Goal: Navigation & Orientation: Find specific page/section

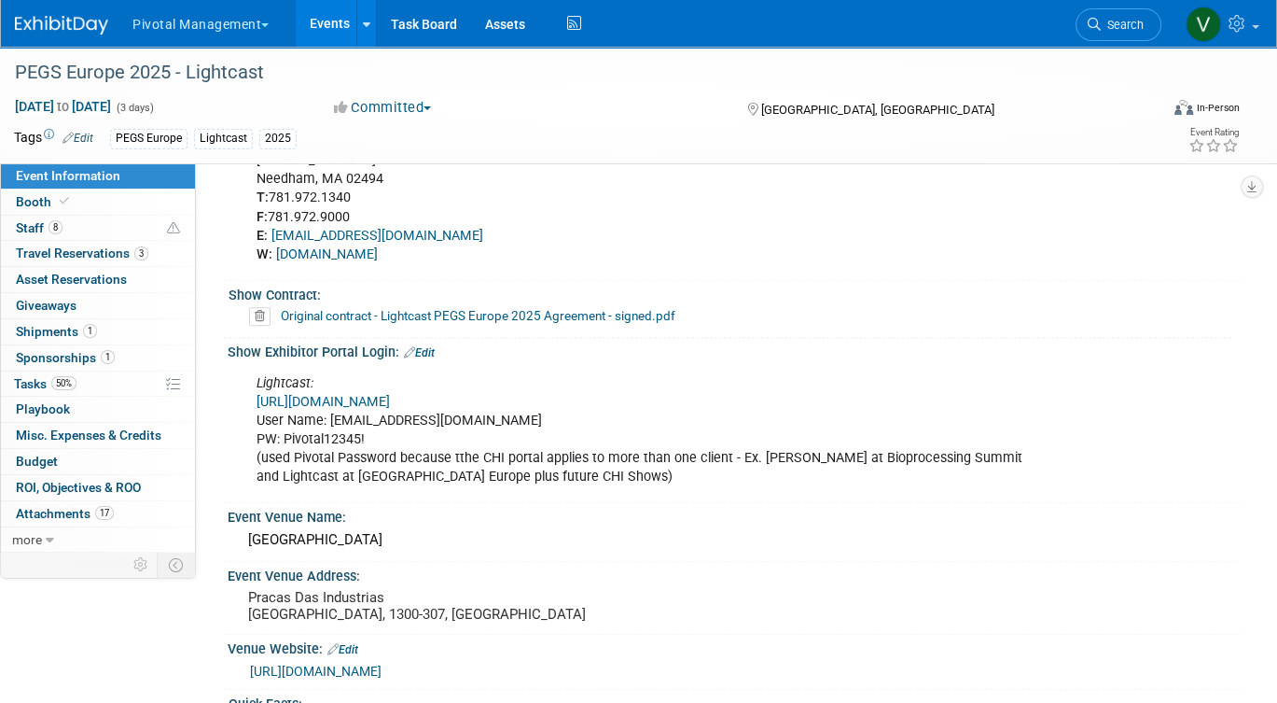
click at [328, 27] on link "Events" at bounding box center [330, 23] width 68 height 47
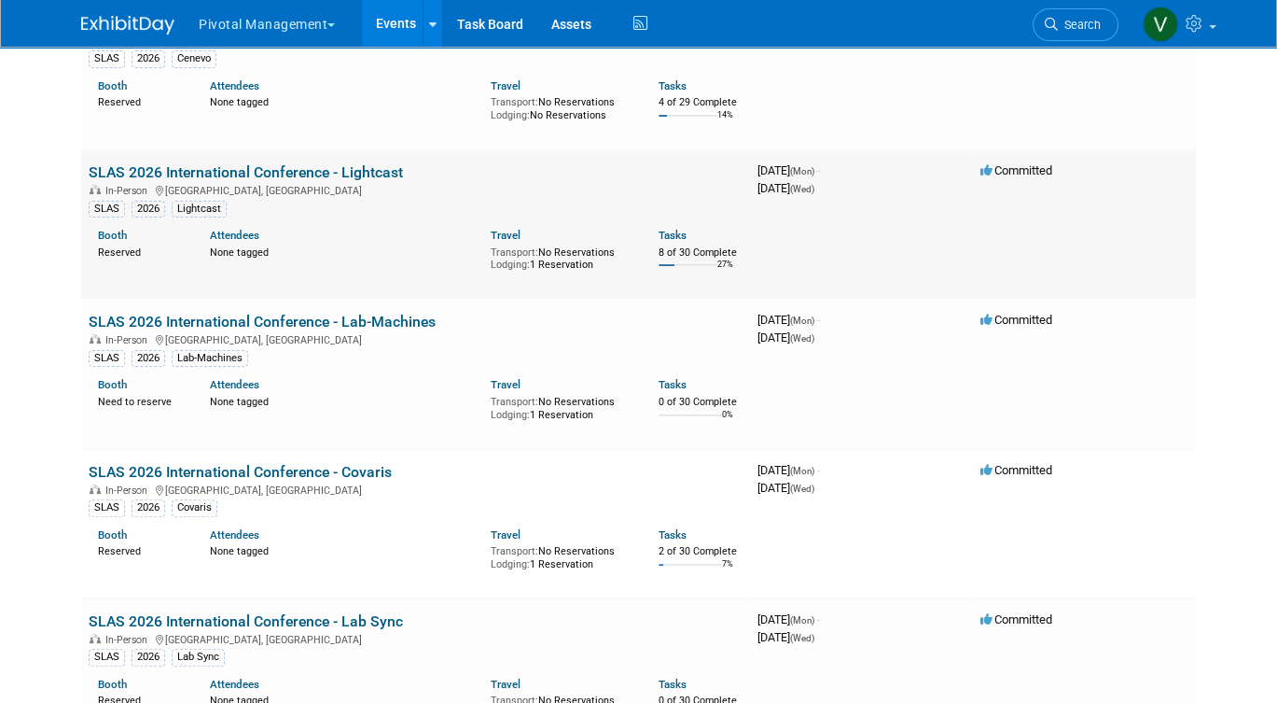
scroll to position [6722, 0]
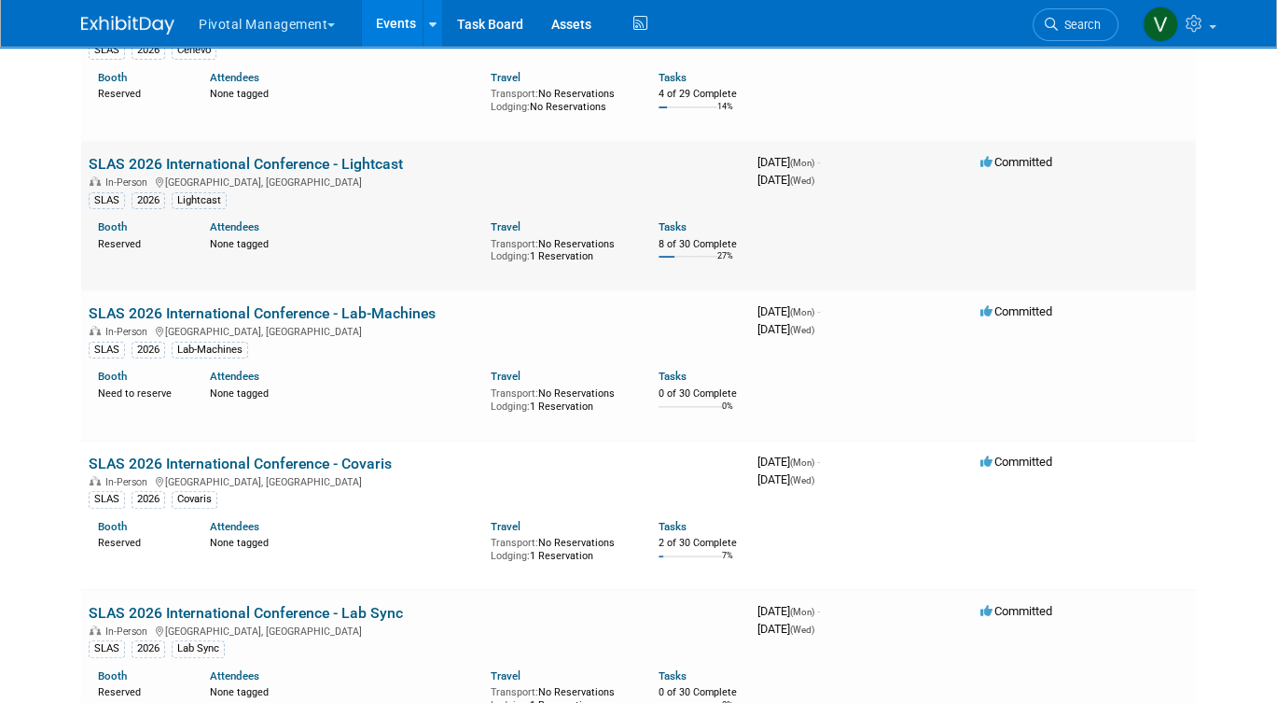
click at [232, 173] on link "SLAS 2026 International Conference - Lightcast" at bounding box center [246, 164] width 314 height 18
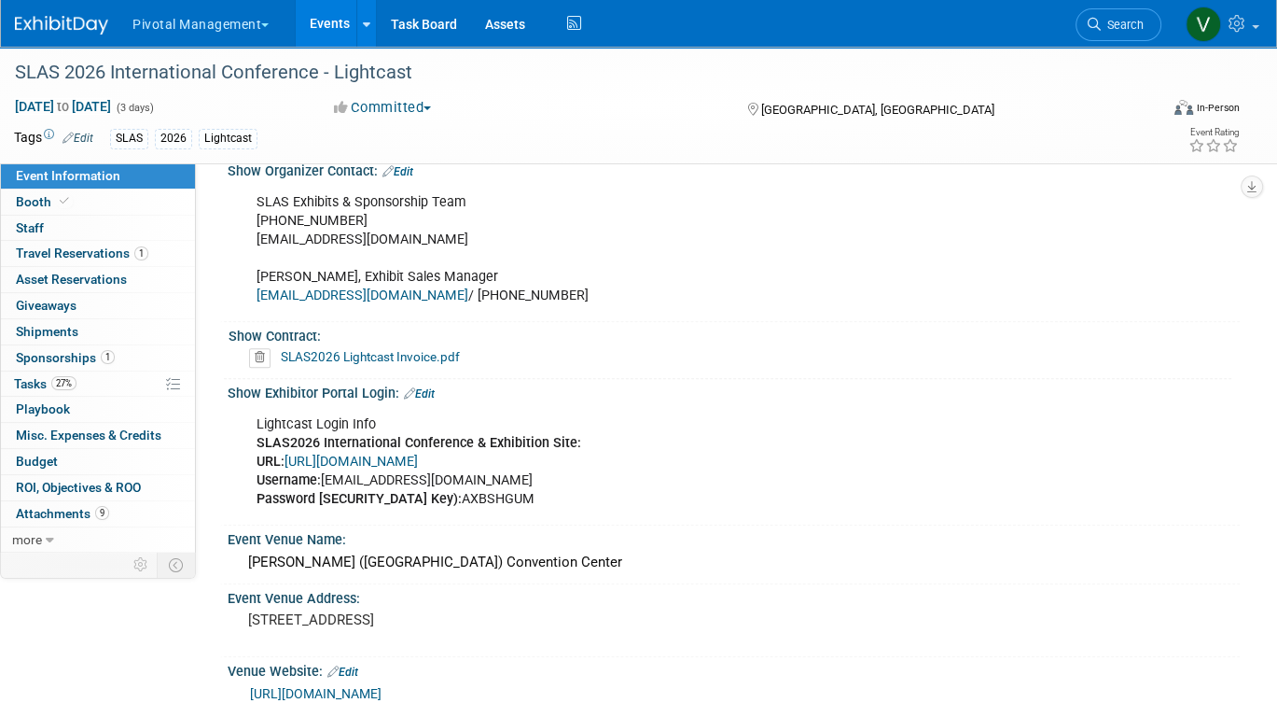
scroll to position [1359, 0]
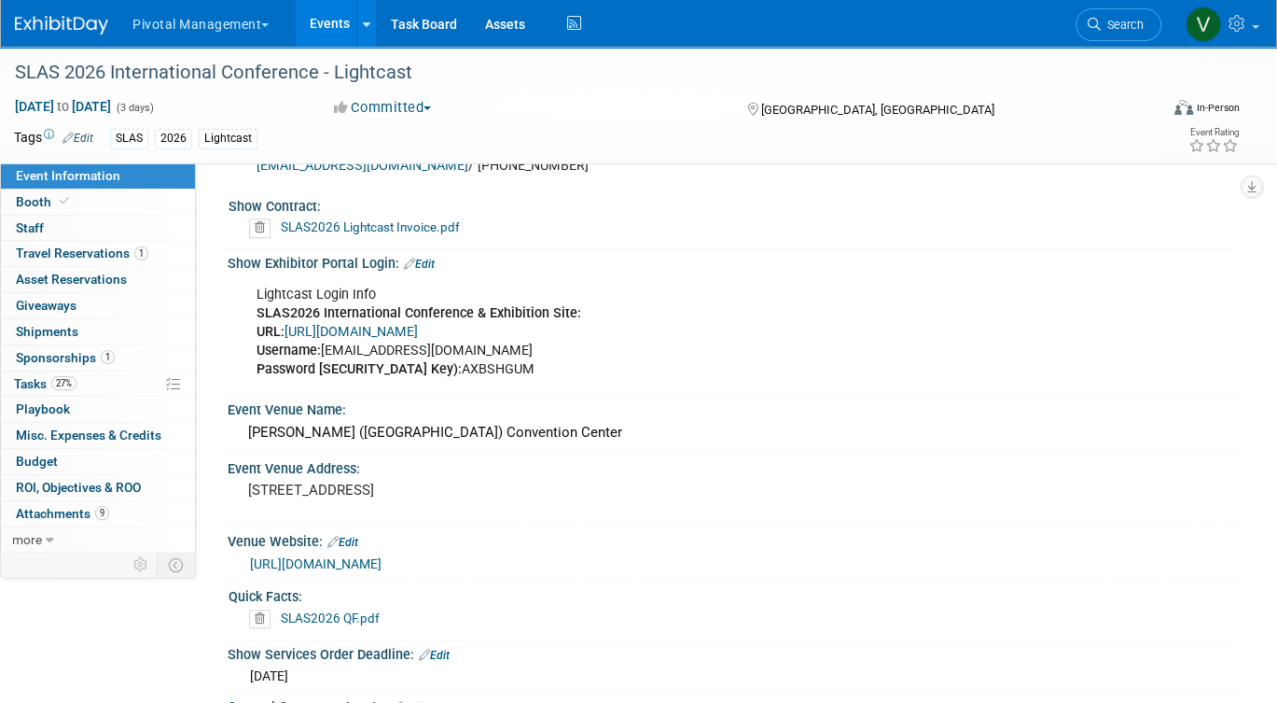
click at [418, 324] on link "https://www.conferenceharvester.com/harvester2ex/login.asp?EventKey=ANXMFLVZ" at bounding box center [351, 332] width 133 height 16
